Goal: Find specific page/section: Find specific page/section

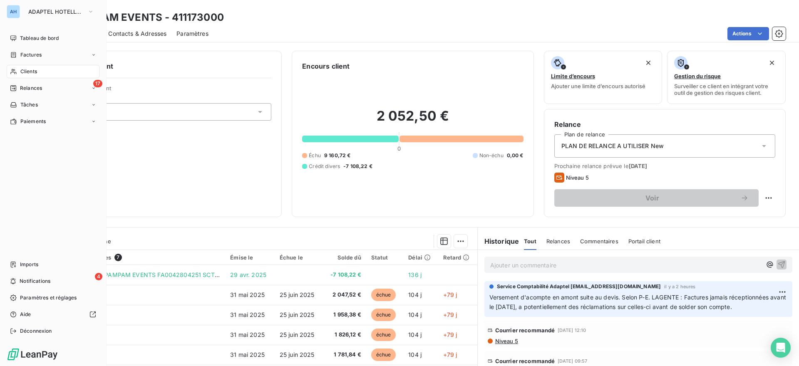
click at [21, 10] on div "AH ADAPTEL HOTELLERIE" at bounding box center [53, 11] width 93 height 13
click at [40, 10] on span "ADAPTEL HOTELLERIE" at bounding box center [56, 11] width 56 height 7
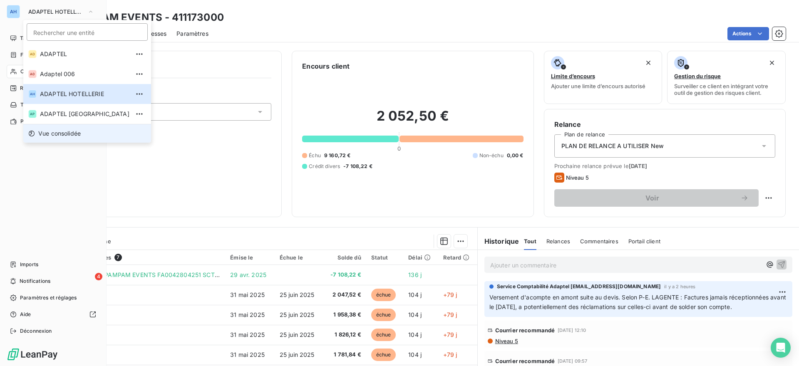
click at [83, 134] on li "Vue consolidée" at bounding box center [87, 133] width 128 height 19
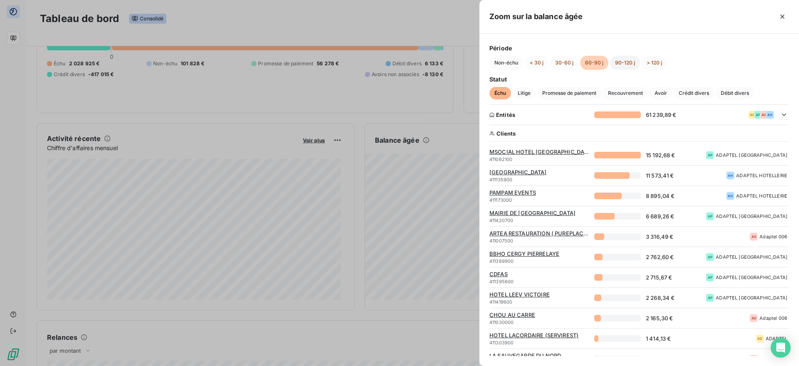
click at [623, 69] on button "90-120 j" at bounding box center [625, 63] width 30 height 14
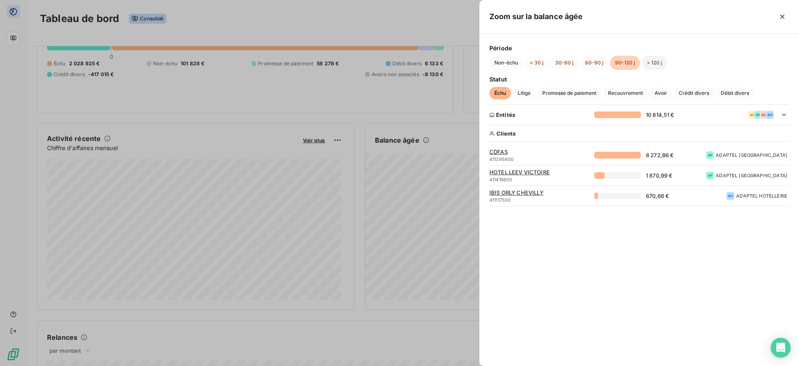
click at [650, 62] on button "> 120 j" at bounding box center [653, 63] width 25 height 14
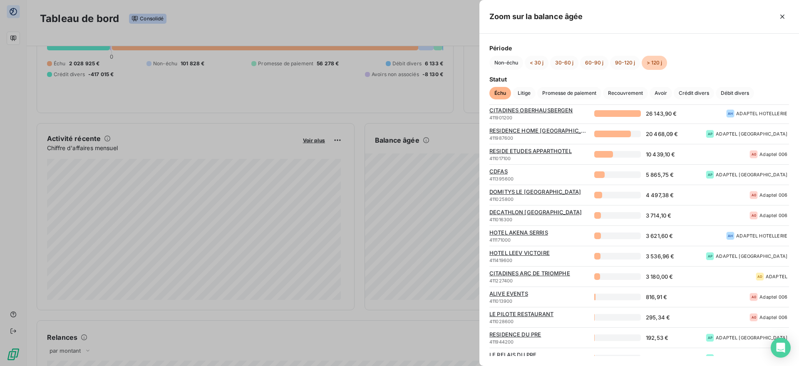
scroll to position [74, 0]
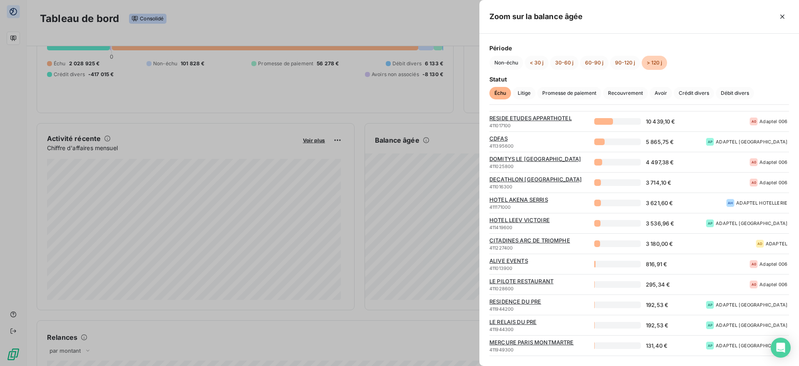
click at [548, 240] on span "CITADINES ARC DE TRIOMPHE" at bounding box center [539, 240] width 100 height 7
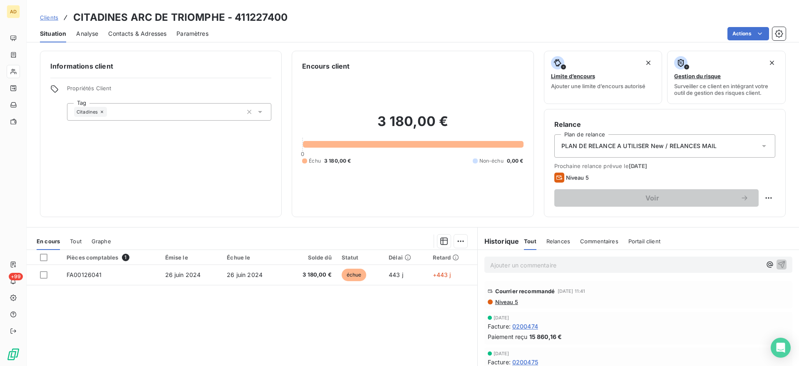
scroll to position [83, 0]
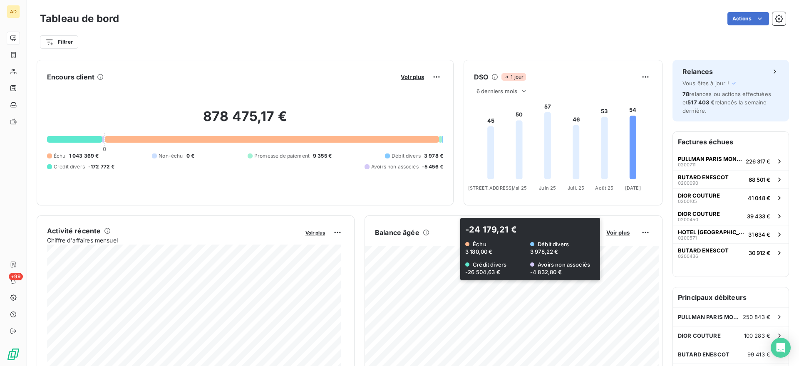
scroll to position [84, 0]
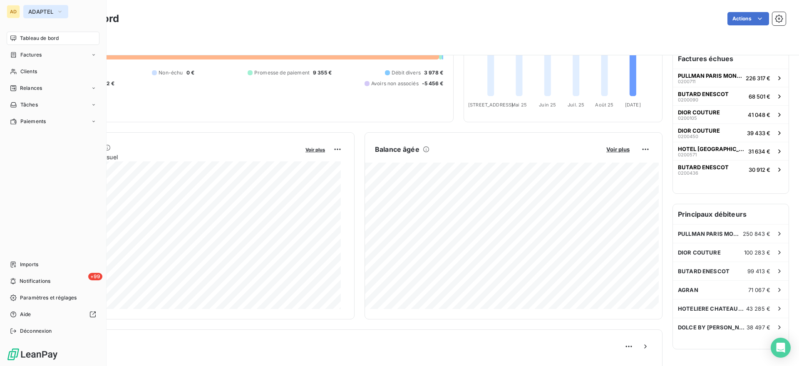
click at [35, 7] on button "ADAPTEL" at bounding box center [45, 11] width 45 height 13
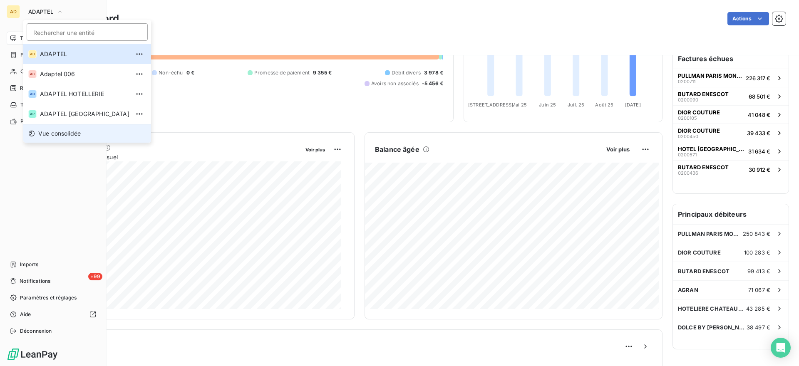
click at [56, 136] on span "Vue consolidée" at bounding box center [59, 133] width 42 height 8
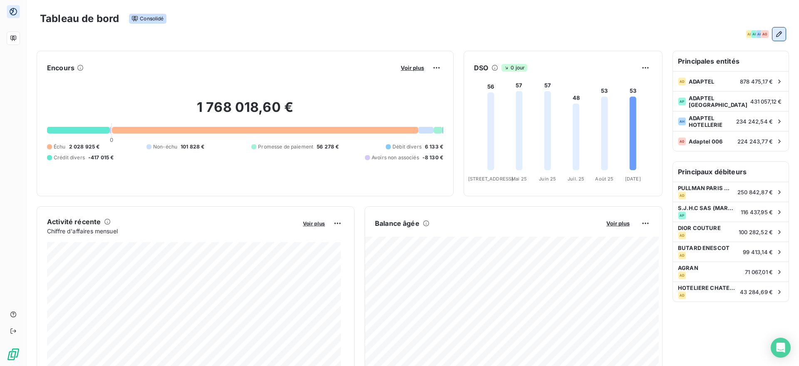
click at [776, 36] on icon "button" at bounding box center [779, 34] width 6 height 6
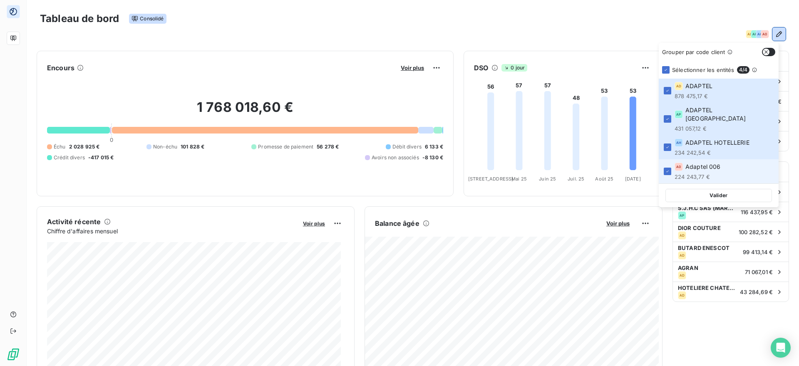
click at [668, 168] on li "A0 Adaptel 006 224 243,77 €" at bounding box center [718, 171] width 120 height 24
click at [733, 16] on div "Tableau de bord Consolidé" at bounding box center [412, 18] width 745 height 17
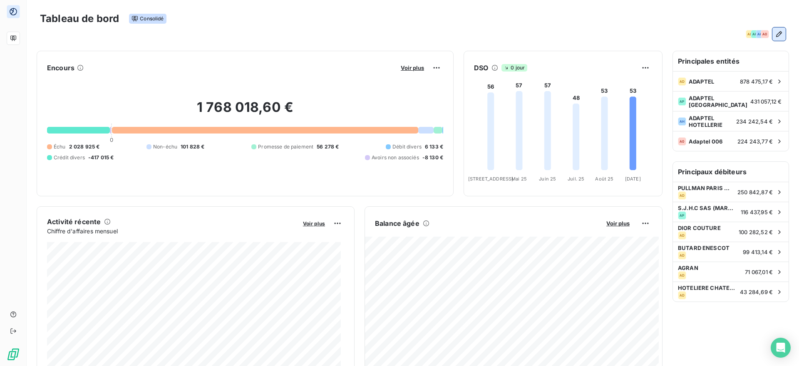
click at [774, 37] on icon "button" at bounding box center [778, 34] width 8 height 8
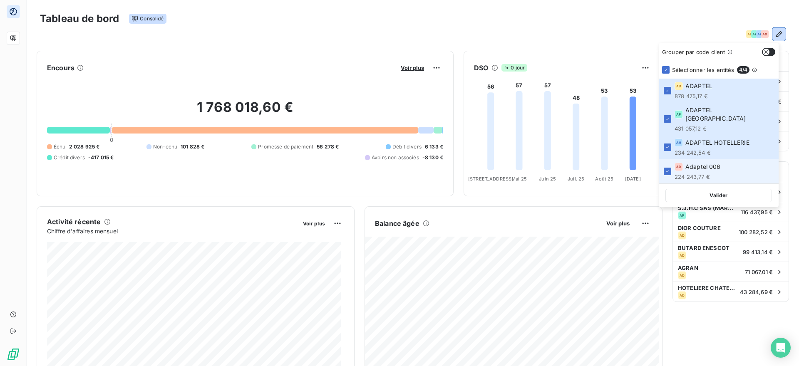
click at [671, 163] on li "A0 Adaptel 006 224 243,77 €" at bounding box center [718, 171] width 120 height 24
click at [709, 56] on div "Grouper par code client" at bounding box center [718, 52] width 120 height 18
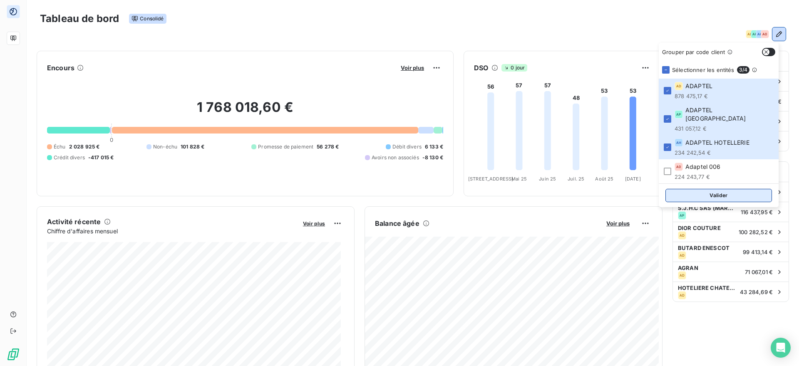
click at [717, 189] on button "Valider" at bounding box center [718, 195] width 106 height 13
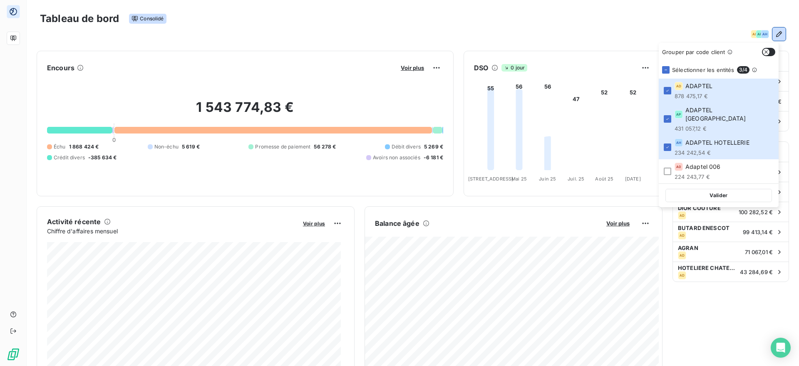
click at [544, 57] on div "DSO 0 jour 55 56 56 47 52 52 Avr. 25 Avr. 25 Mai 25 Mai 25 Juin 25 Juin 25 Juil…" at bounding box center [562, 124] width 199 height 146
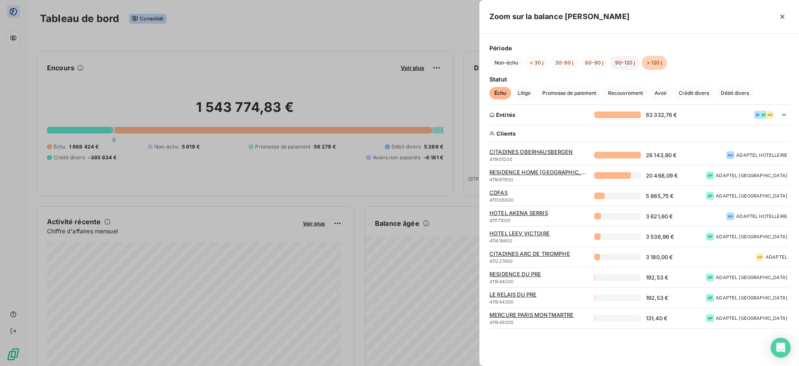
click at [617, 67] on button "90-120 j" at bounding box center [625, 63] width 30 height 14
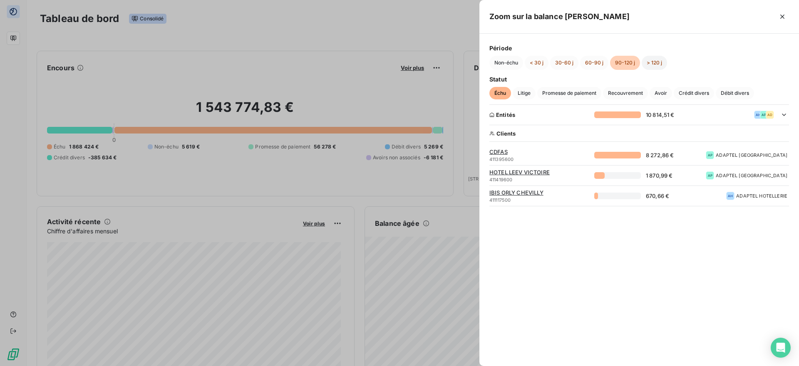
click at [651, 58] on button "> 120 j" at bounding box center [653, 63] width 25 height 14
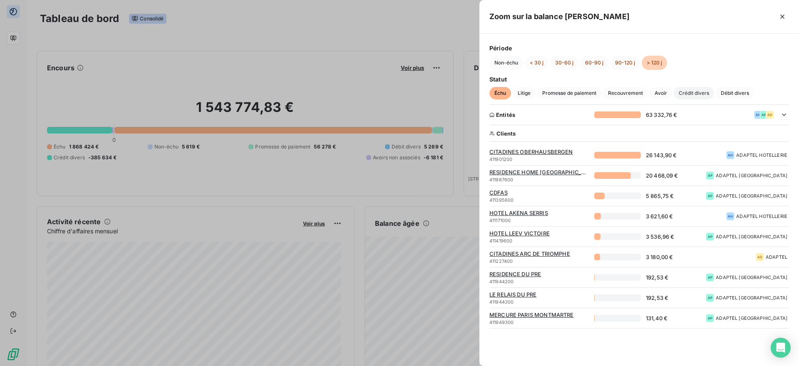
click at [690, 91] on span "Crédit divers" at bounding box center [693, 93] width 40 height 12
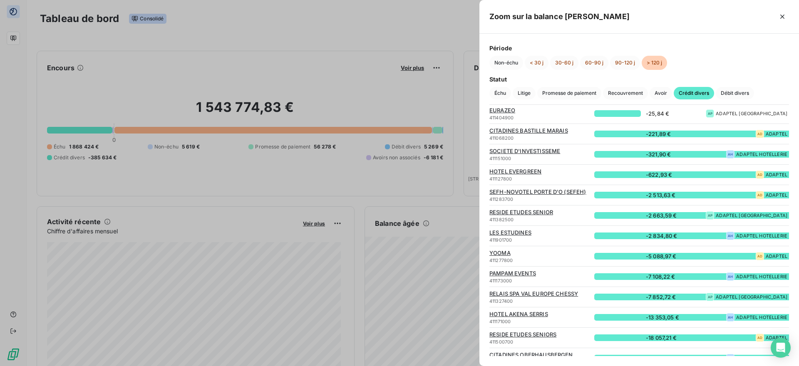
scroll to position [61, 0]
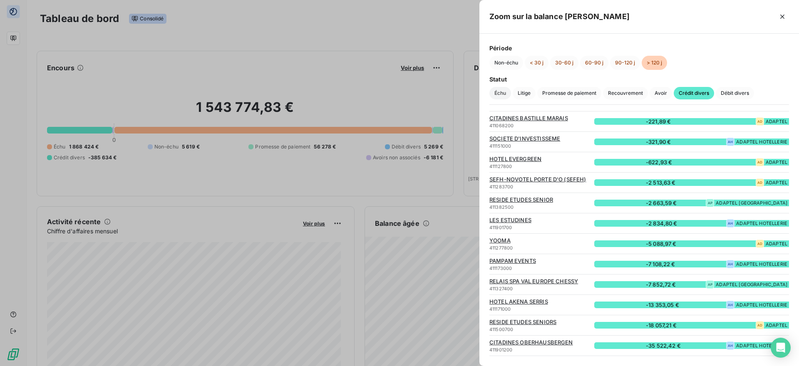
click at [502, 91] on span "Échu" at bounding box center [500, 93] width 22 height 12
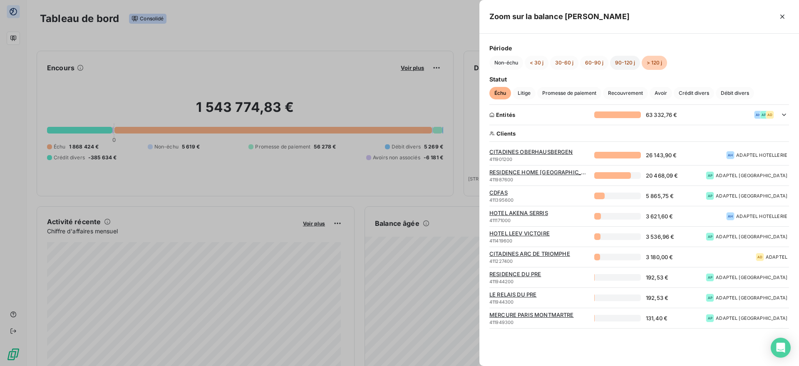
click at [625, 68] on button "90-120 j" at bounding box center [625, 63] width 30 height 14
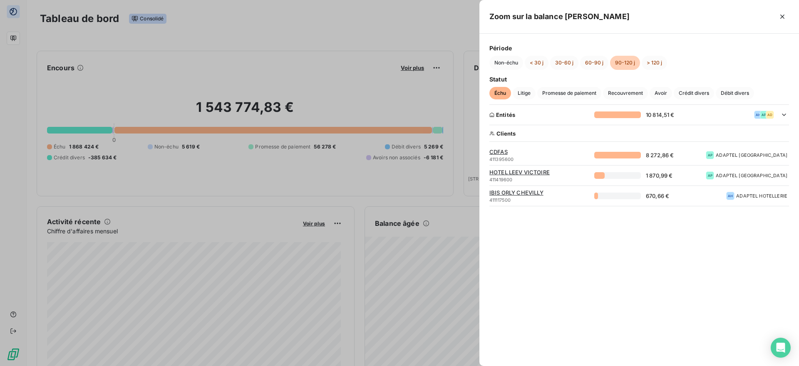
click at [587, 71] on div "Période Non-échu < 30 j 30-60 j 60-90 j 90-120 j > 120 j Statut Échu Litige Pro…" at bounding box center [638, 74] width 299 height 61
click at [588, 64] on button "60-90 j" at bounding box center [594, 63] width 28 height 14
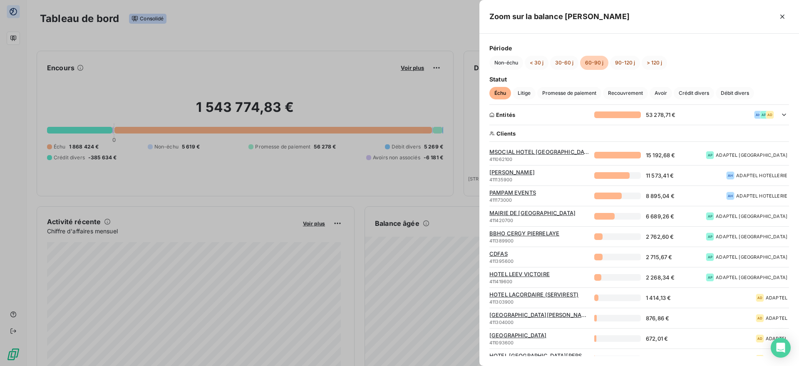
scroll to position [13, 0]
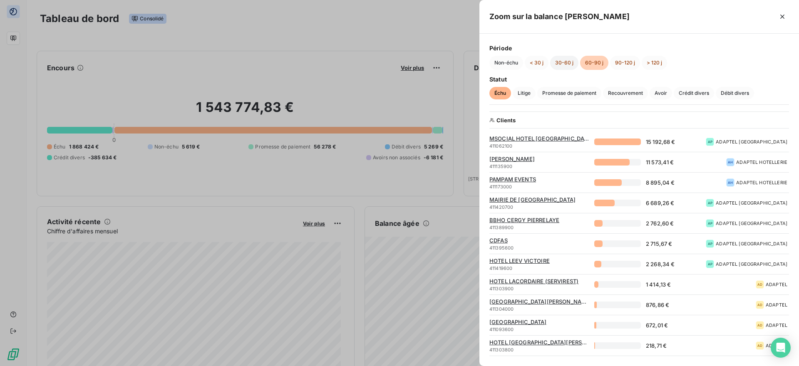
click at [565, 60] on button "30-60 j" at bounding box center [564, 63] width 28 height 14
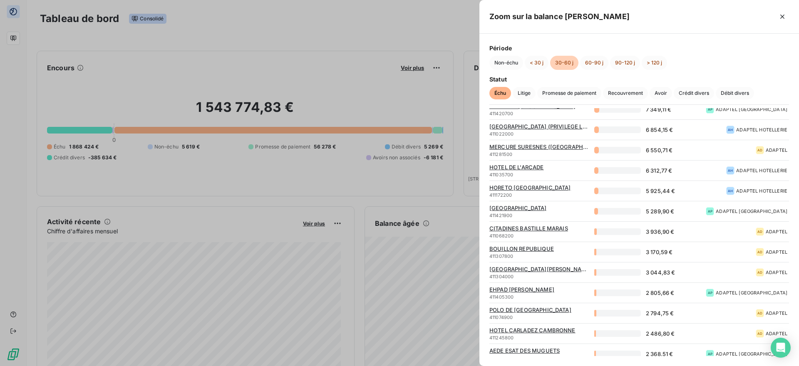
scroll to position [291, 0]
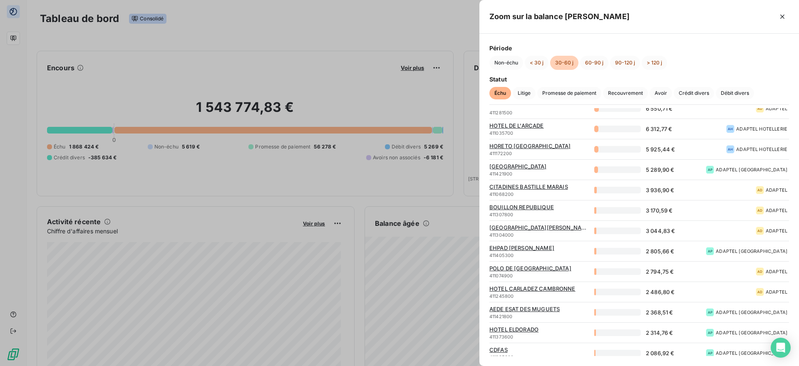
click at [451, 40] on div at bounding box center [399, 183] width 799 height 366
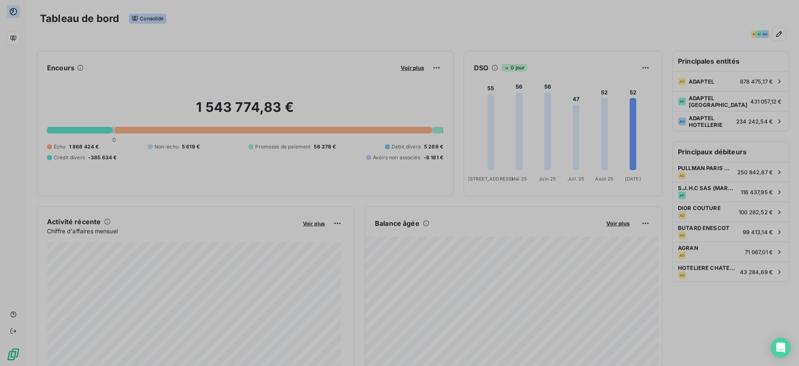
scroll to position [0, 0]
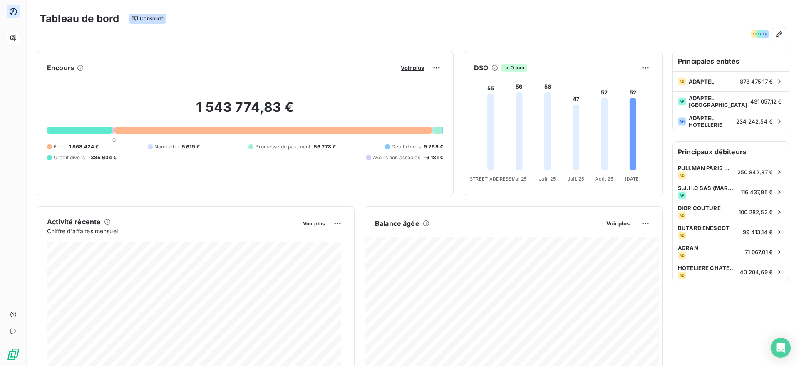
click at [493, 33] on div "AD AP AH" at bounding box center [412, 33] width 745 height 13
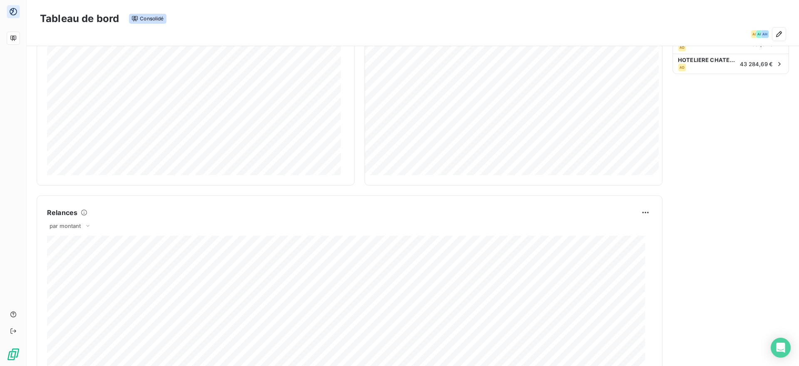
scroll to position [375, 0]
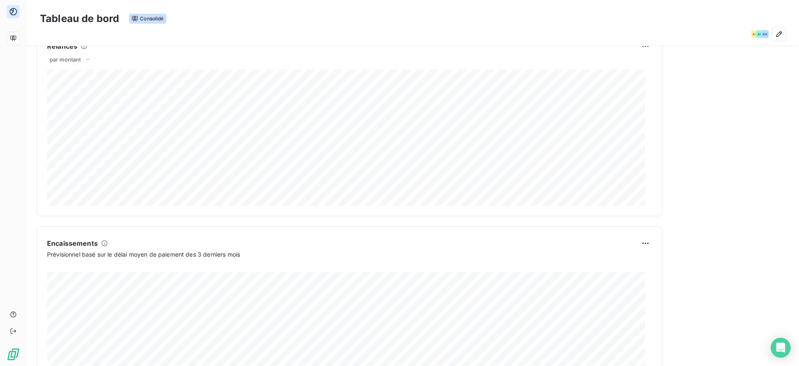
click at [736, 156] on div "Principales entités AD ADAPTEL 878 475,17 € AP ADAPTEL PARIS 431 057,12 € AH AD…" at bounding box center [730, 44] width 116 height 737
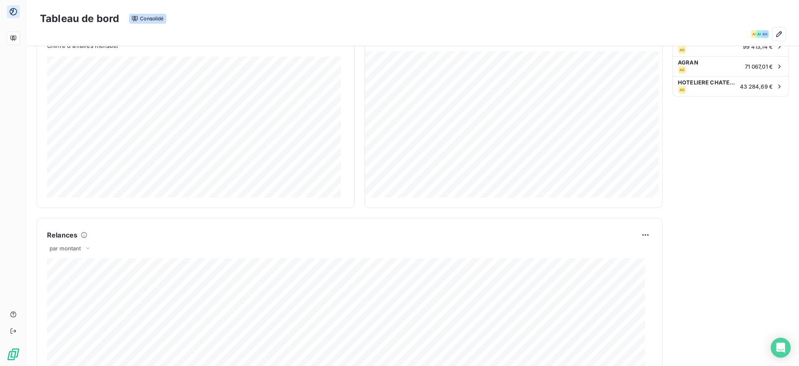
scroll to position [0, 0]
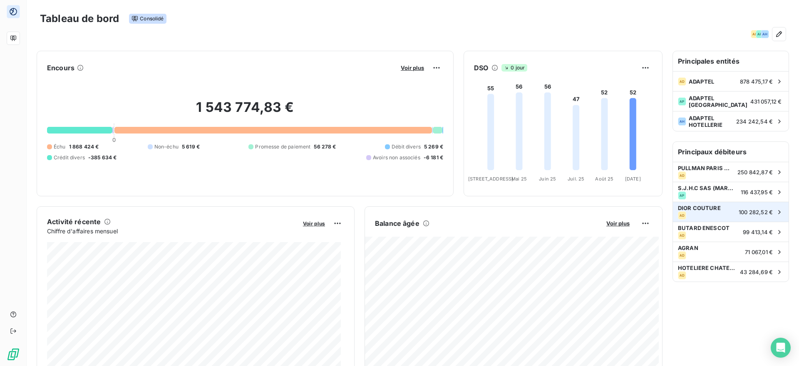
click at [714, 211] on div "AD" at bounding box center [706, 215] width 56 height 8
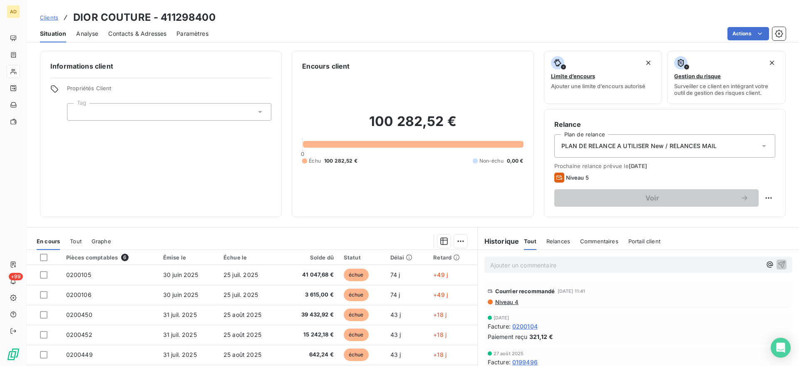
click at [96, 30] on span "Analyse" at bounding box center [87, 34] width 22 height 8
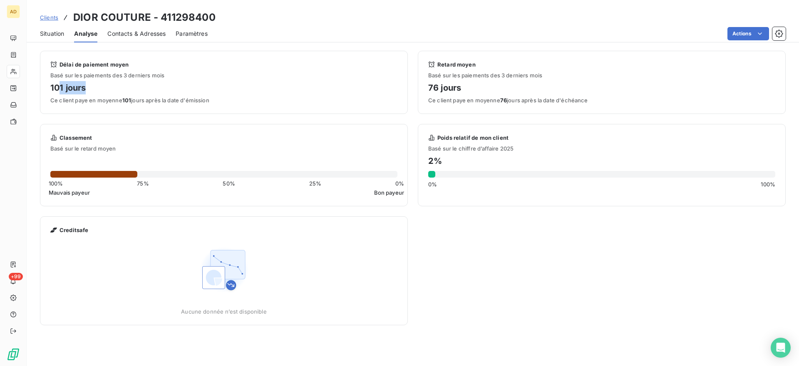
drag, startPoint x: 58, startPoint y: 89, endPoint x: 108, endPoint y: 92, distance: 50.5
click at [108, 92] on h4 "101 jours" at bounding box center [223, 87] width 347 height 13
click at [213, 107] on div "Délai de paiement moyen Basé sur les paiements des 3 derniers mois 101 jours Ce…" at bounding box center [224, 82] width 368 height 63
click at [55, 19] on span "Clients" at bounding box center [49, 17] width 18 height 7
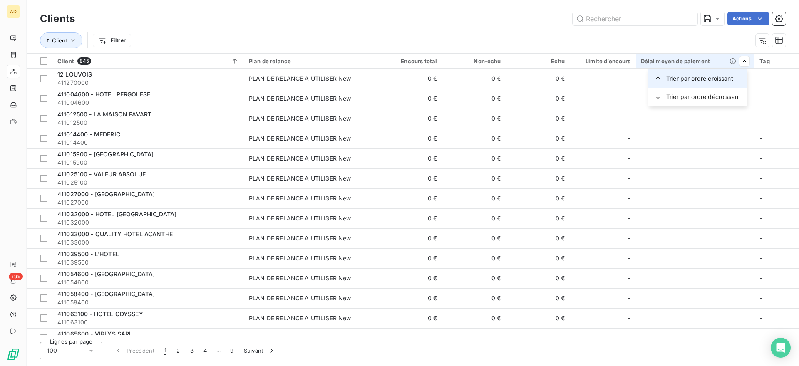
click at [715, 79] on span "Trier par ordre croissant" at bounding box center [699, 78] width 67 height 8
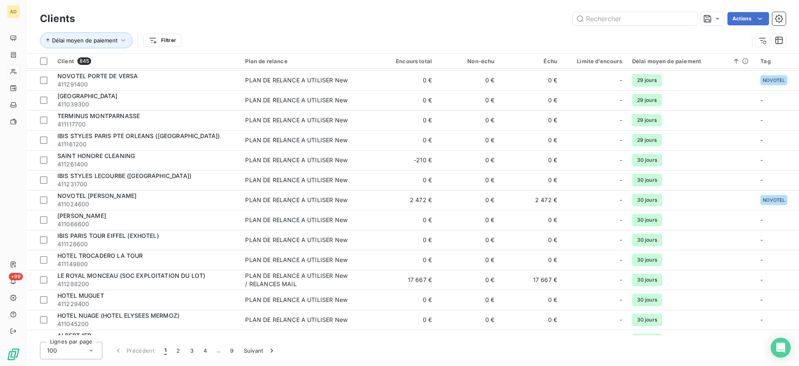
scroll to position [1730, 0]
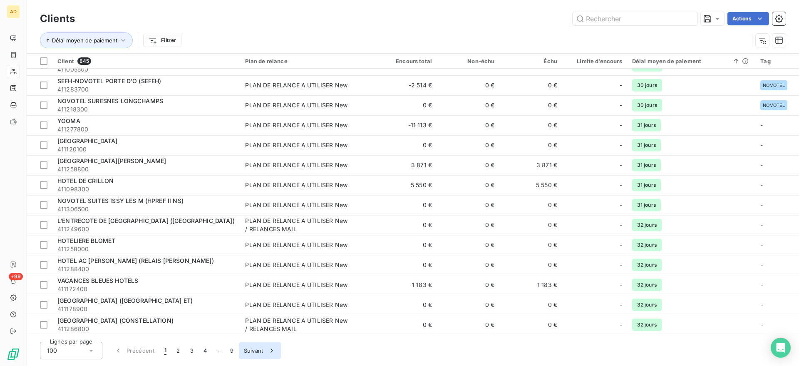
click at [255, 349] on button "Suivant" at bounding box center [260, 350] width 42 height 17
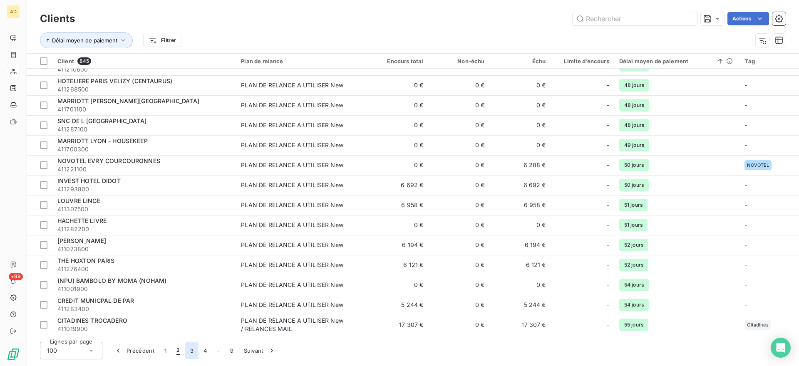
click at [190, 351] on button "3" at bounding box center [191, 350] width 13 height 17
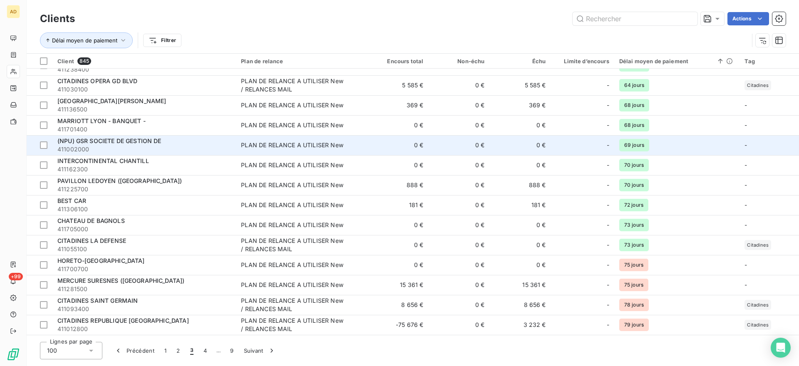
scroll to position [458, 0]
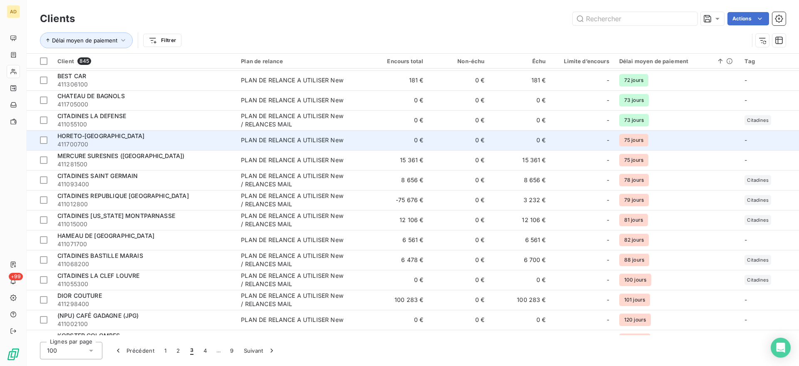
drag, startPoint x: 122, startPoint y: 80, endPoint x: 488, endPoint y: 136, distance: 370.2
click at [122, 80] on div "BEST CAR" at bounding box center [143, 76] width 173 height 8
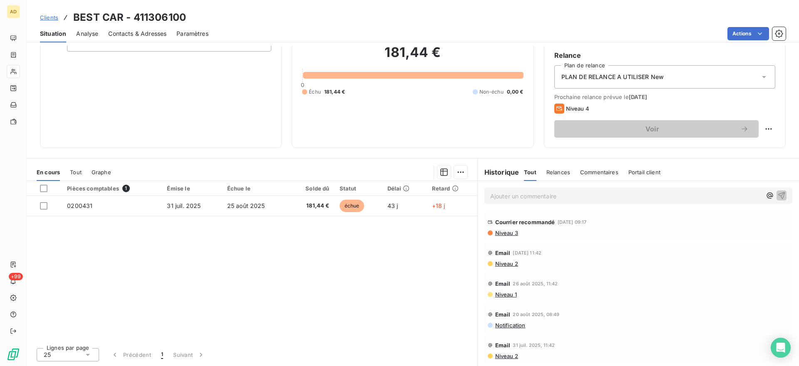
click at [504, 235] on span "Niveau 3" at bounding box center [506, 233] width 24 height 7
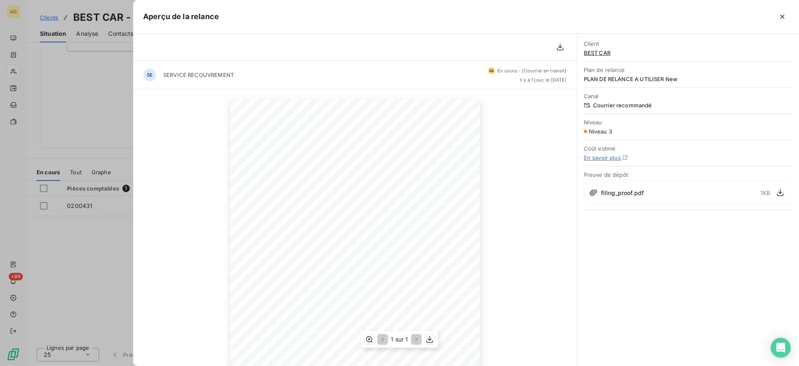
scroll to position [96, 0]
drag, startPoint x: 49, startPoint y: 237, endPoint x: 75, endPoint y: 191, distance: 52.5
click at [49, 237] on div at bounding box center [399, 183] width 799 height 366
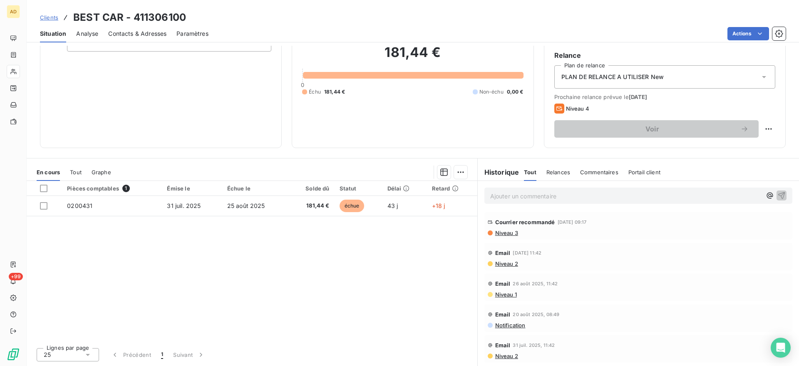
click at [81, 173] on span "Tout" at bounding box center [76, 172] width 12 height 7
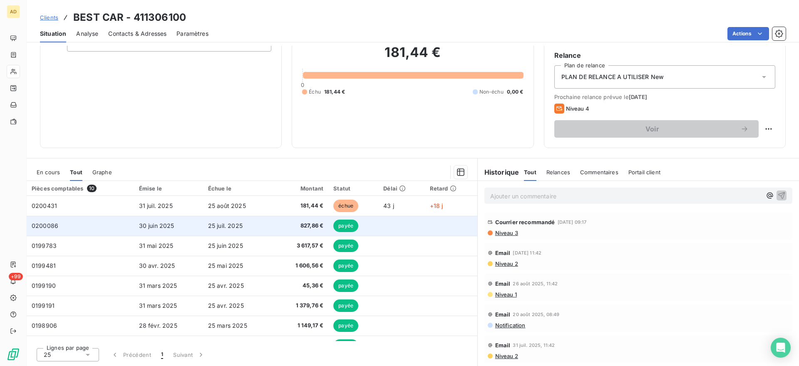
click at [233, 228] on span "25 juil. 2025" at bounding box center [225, 225] width 35 height 7
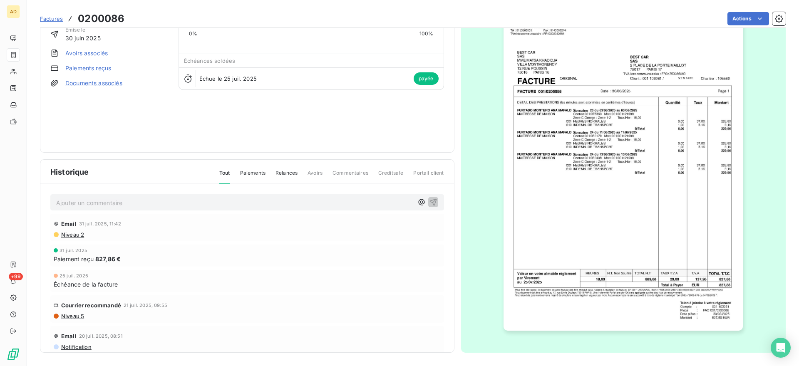
scroll to position [35, 0]
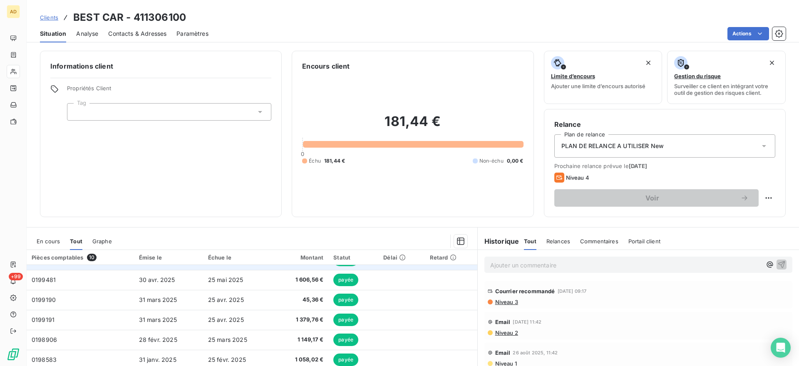
scroll to position [13, 0]
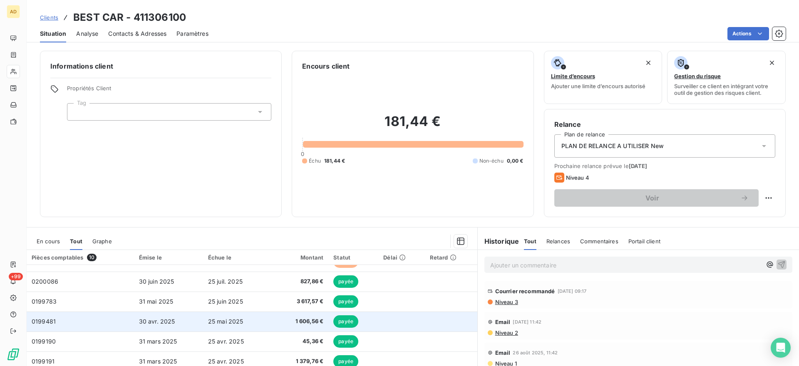
click at [222, 324] on span "25 mai 2025" at bounding box center [225, 321] width 35 height 7
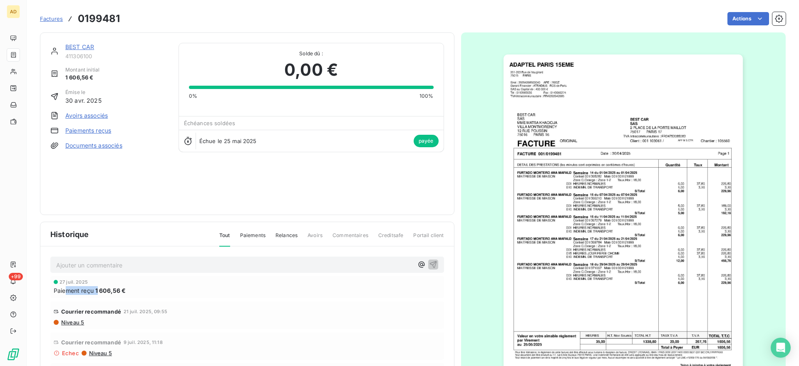
drag, startPoint x: 67, startPoint y: 291, endPoint x: 96, endPoint y: 289, distance: 29.1
click at [96, 289] on div "Paiement reçu 1 606,56 €" at bounding box center [247, 290] width 387 height 9
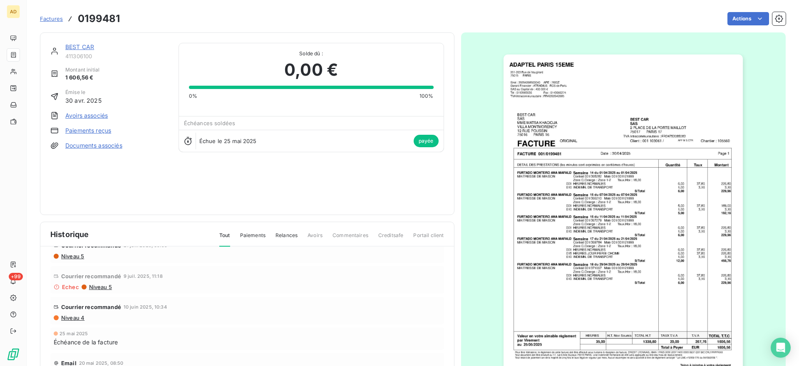
scroll to position [63, 0]
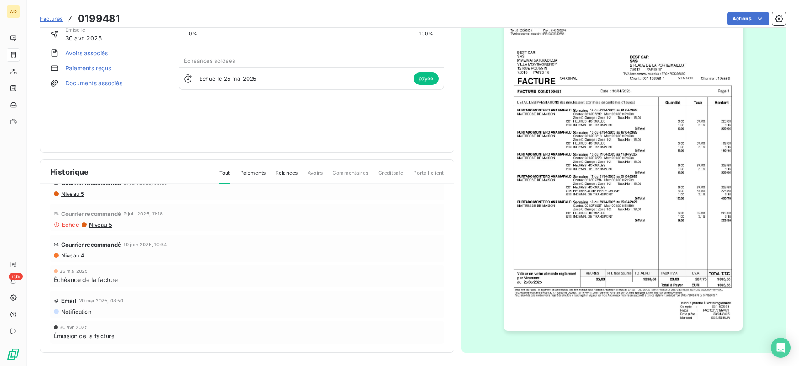
click at [51, 19] on span "Factures" at bounding box center [51, 18] width 23 height 7
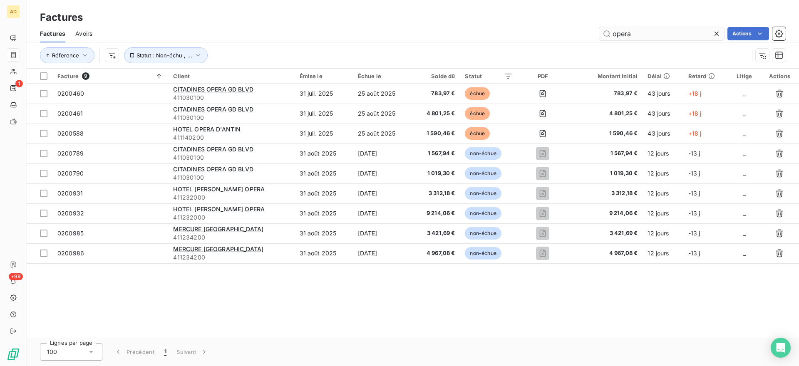
click at [718, 35] on icon at bounding box center [716, 34] width 8 height 8
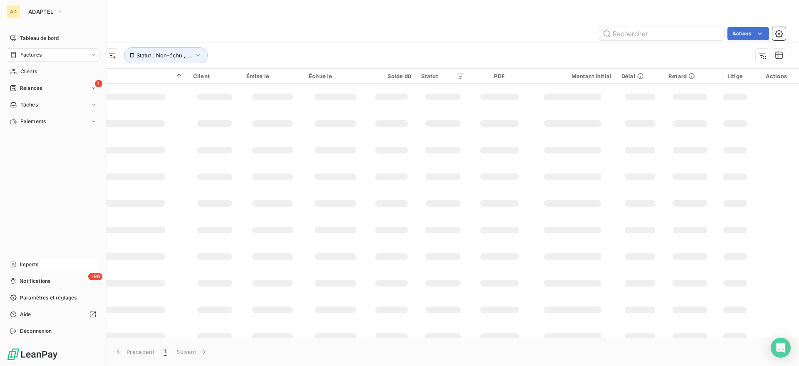
click at [32, 264] on span "Imports" at bounding box center [29, 264] width 18 height 7
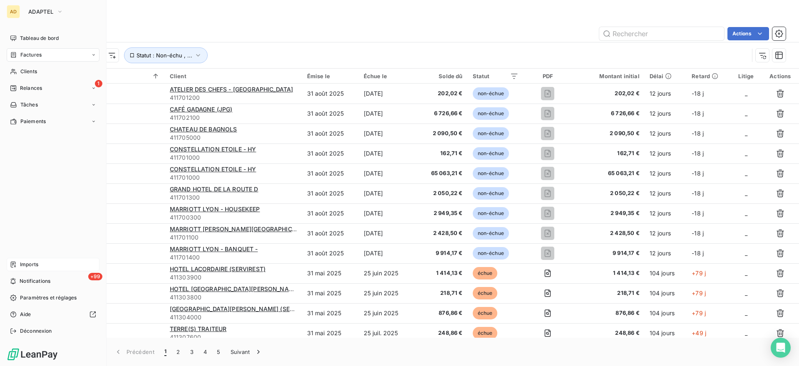
click at [35, 263] on span "Imports" at bounding box center [29, 264] width 18 height 7
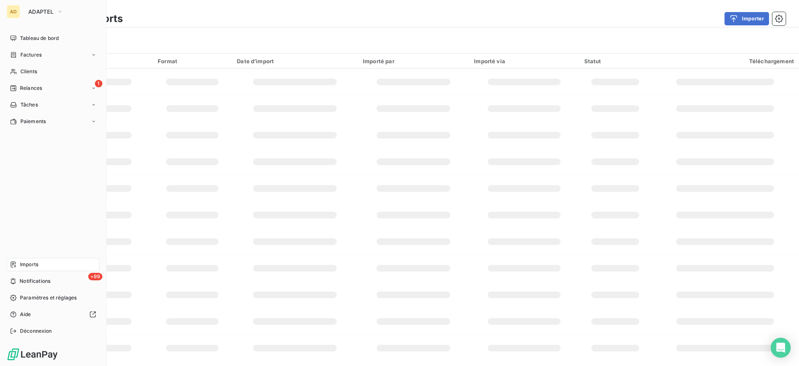
click at [35, 263] on span "Imports" at bounding box center [29, 264] width 18 height 7
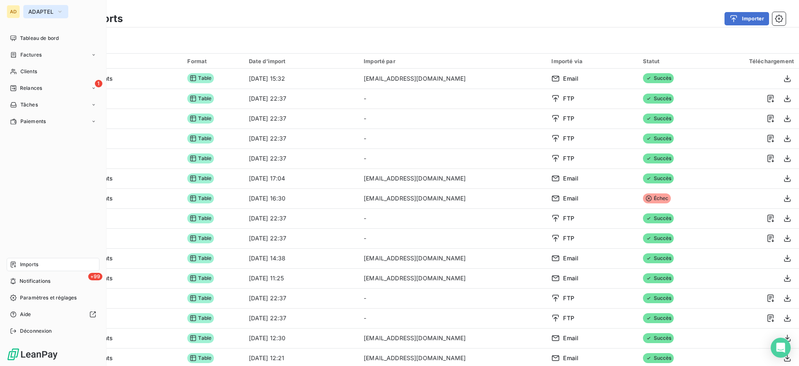
click at [36, 10] on span "ADAPTEL" at bounding box center [40, 11] width 25 height 7
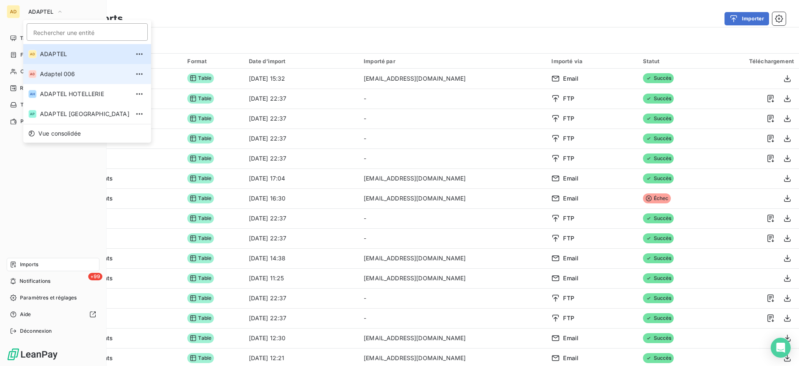
click at [66, 78] on span "Adaptel 006" at bounding box center [84, 74] width 89 height 8
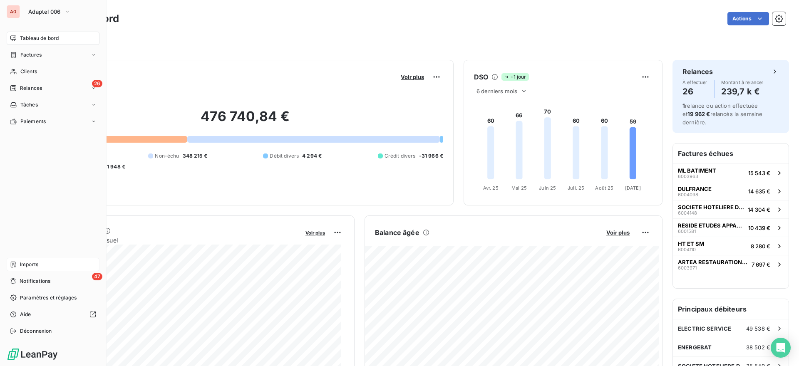
click at [14, 261] on icon at bounding box center [13, 264] width 7 height 7
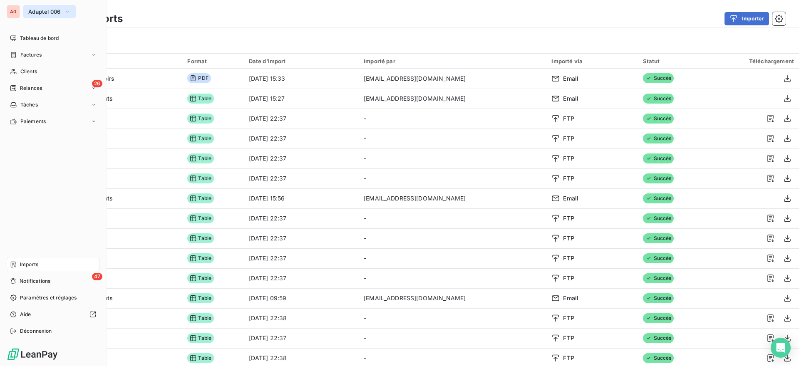
click at [38, 11] on span "Adaptel 006" at bounding box center [44, 11] width 32 height 7
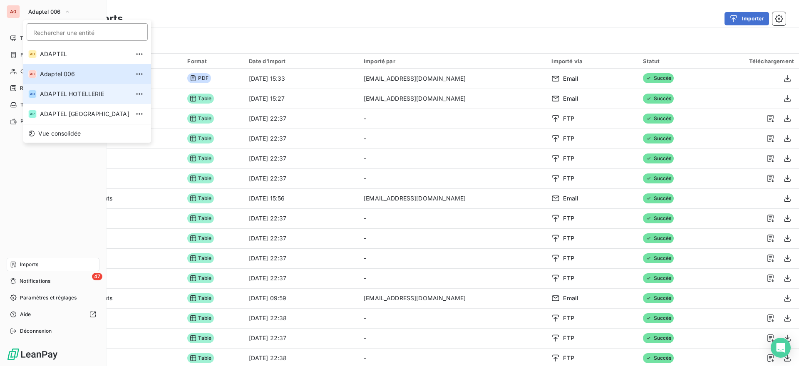
click at [58, 92] on span "ADAPTEL HOTELLERIE" at bounding box center [84, 94] width 89 height 8
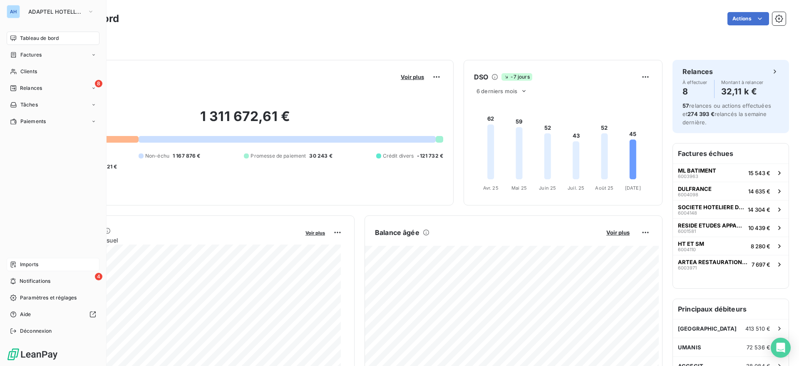
click at [38, 267] on span "Imports" at bounding box center [29, 264] width 18 height 7
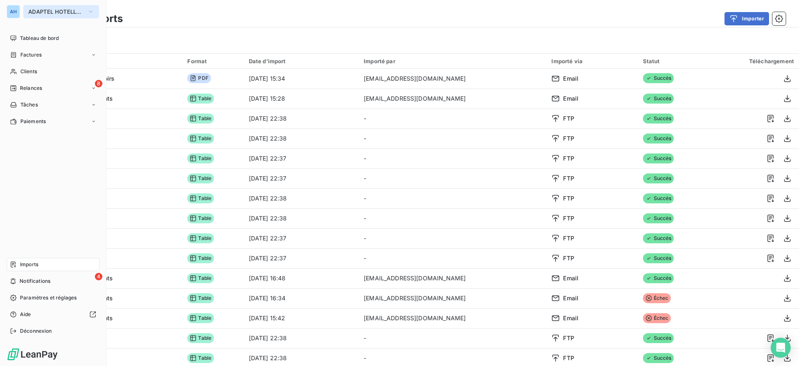
click at [29, 10] on span "ADAPTEL HOTELLERIE" at bounding box center [56, 11] width 56 height 7
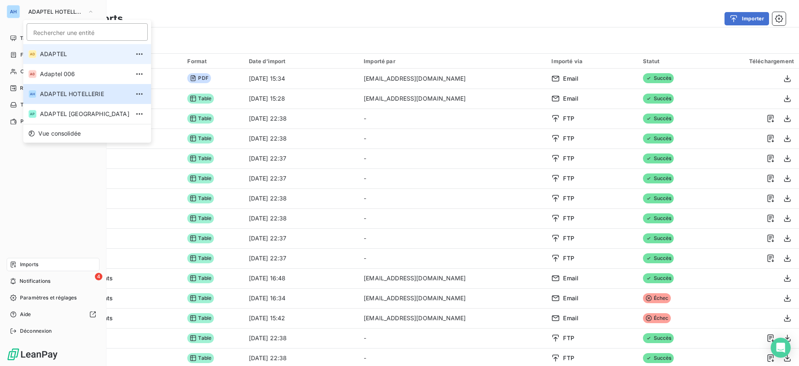
click at [54, 57] on span "ADAPTEL" at bounding box center [84, 54] width 89 height 8
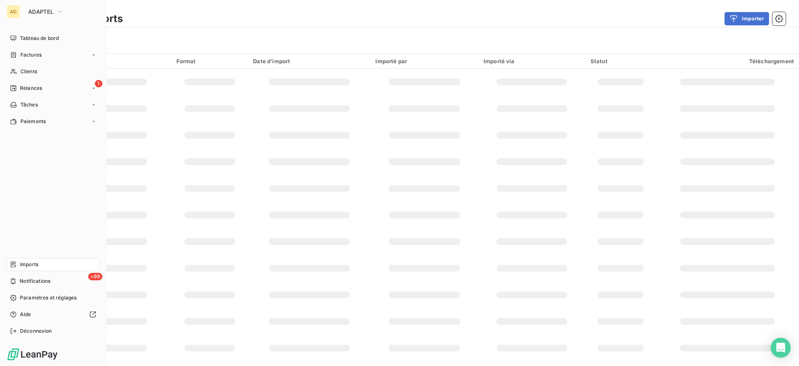
click at [26, 266] on span "Imports" at bounding box center [29, 264] width 18 height 7
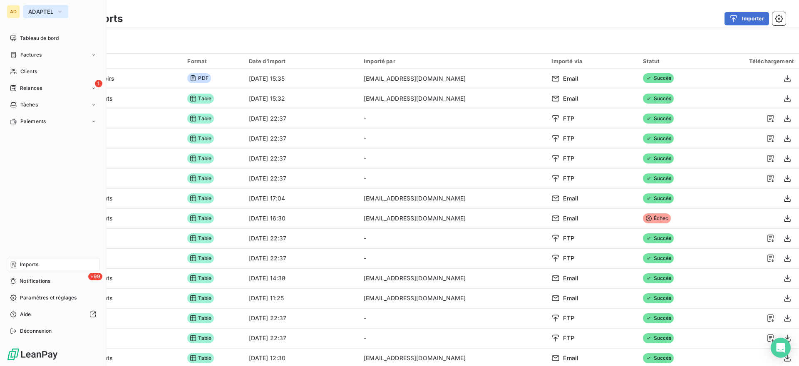
click at [35, 13] on span "ADAPTEL" at bounding box center [40, 11] width 25 height 7
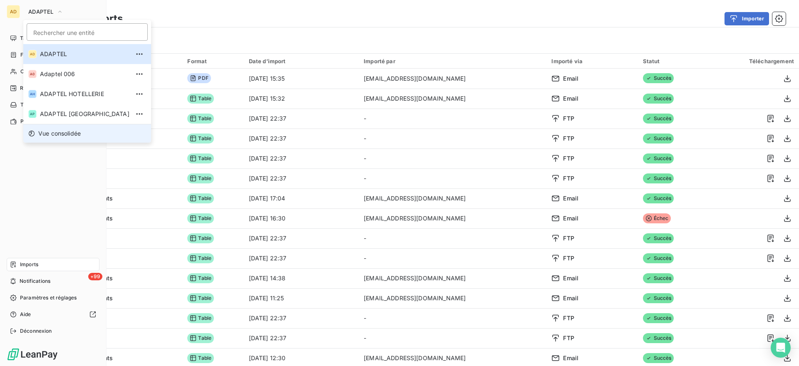
click at [77, 132] on span "Vue consolidée" at bounding box center [59, 133] width 42 height 8
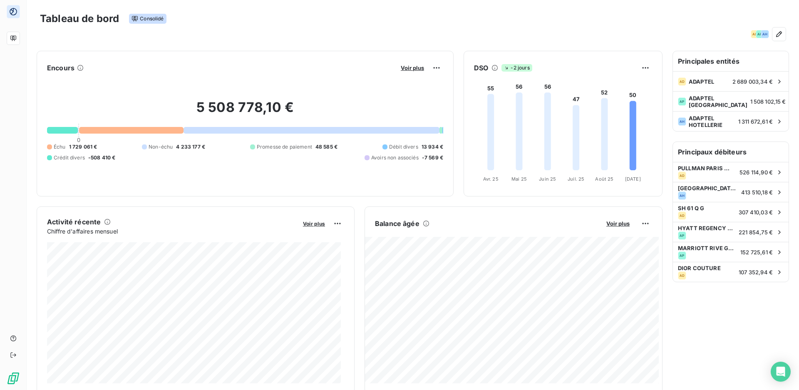
click at [558, 37] on div "AD AP AH" at bounding box center [412, 33] width 745 height 13
click at [774, 31] on icon "button" at bounding box center [778, 34] width 8 height 8
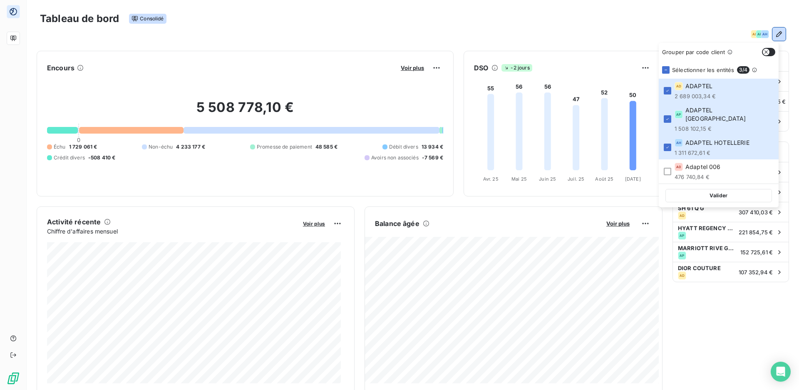
click at [669, 71] on div "Sélectionner les entités 3 / 4" at bounding box center [718, 69] width 113 height 7
click at [670, 168] on div at bounding box center [666, 171] width 7 height 7
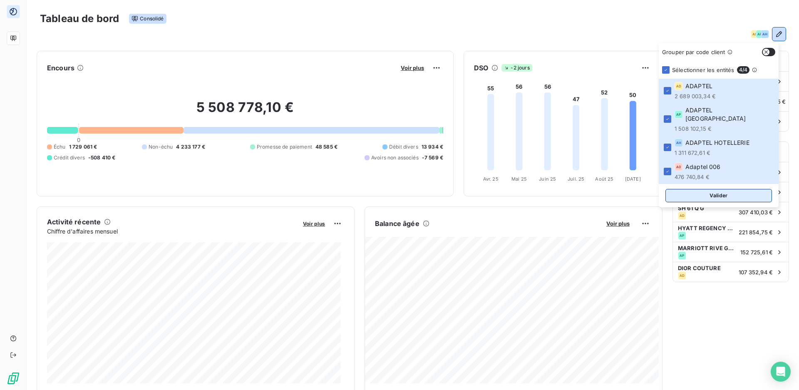
click at [686, 189] on button "Valider" at bounding box center [718, 195] width 106 height 13
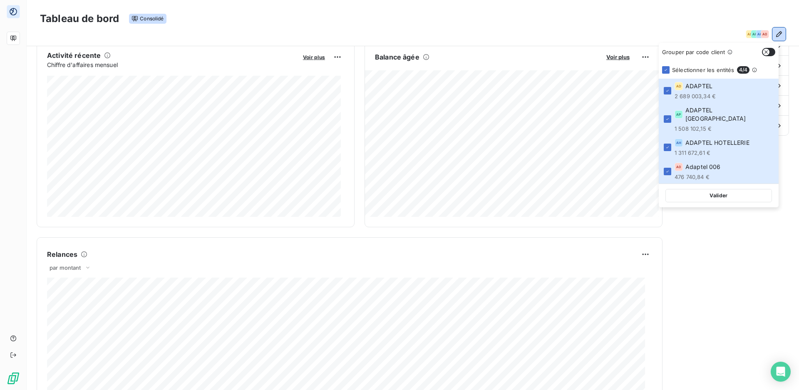
scroll to position [0, 0]
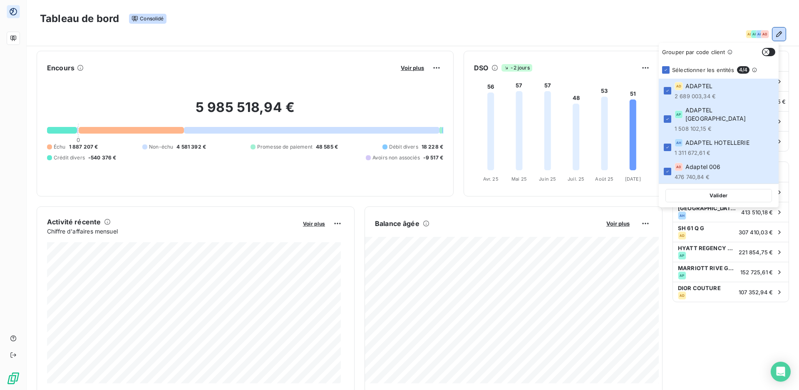
click at [774, 35] on icon "button" at bounding box center [778, 34] width 8 height 8
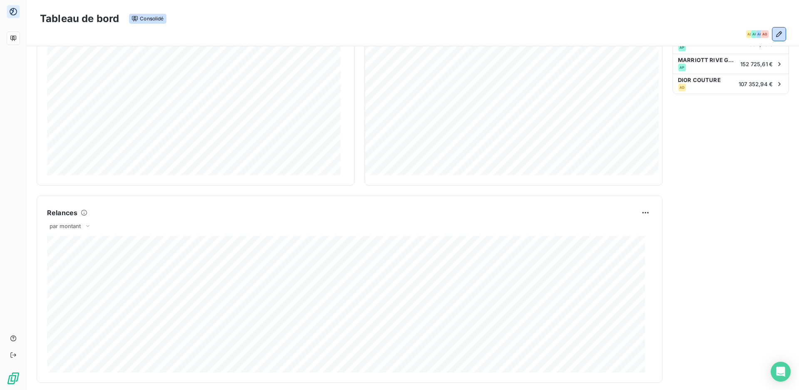
scroll to position [412, 0]
